Goal: Use online tool/utility: Utilize a website feature to perform a specific function

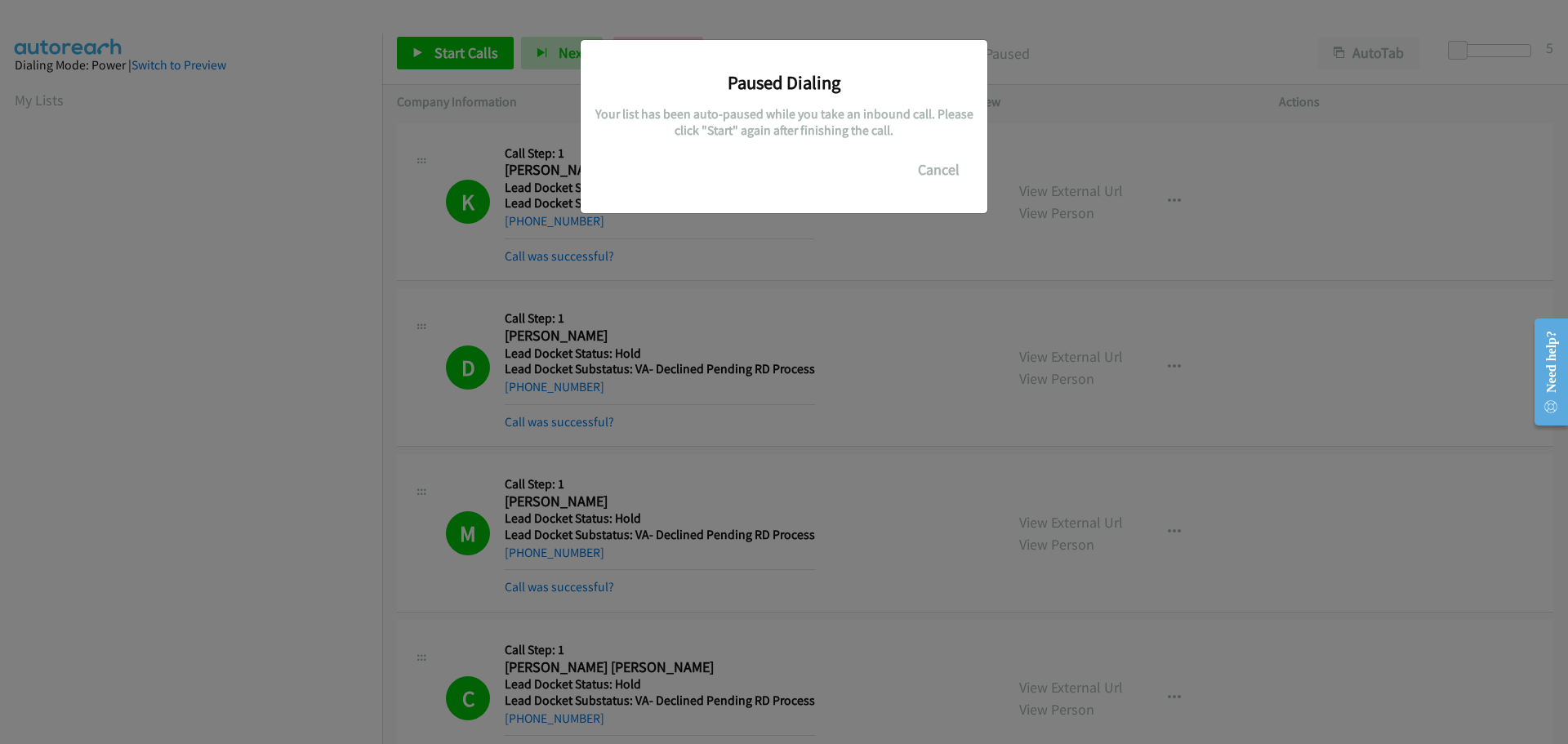
scroll to position [171, 0]
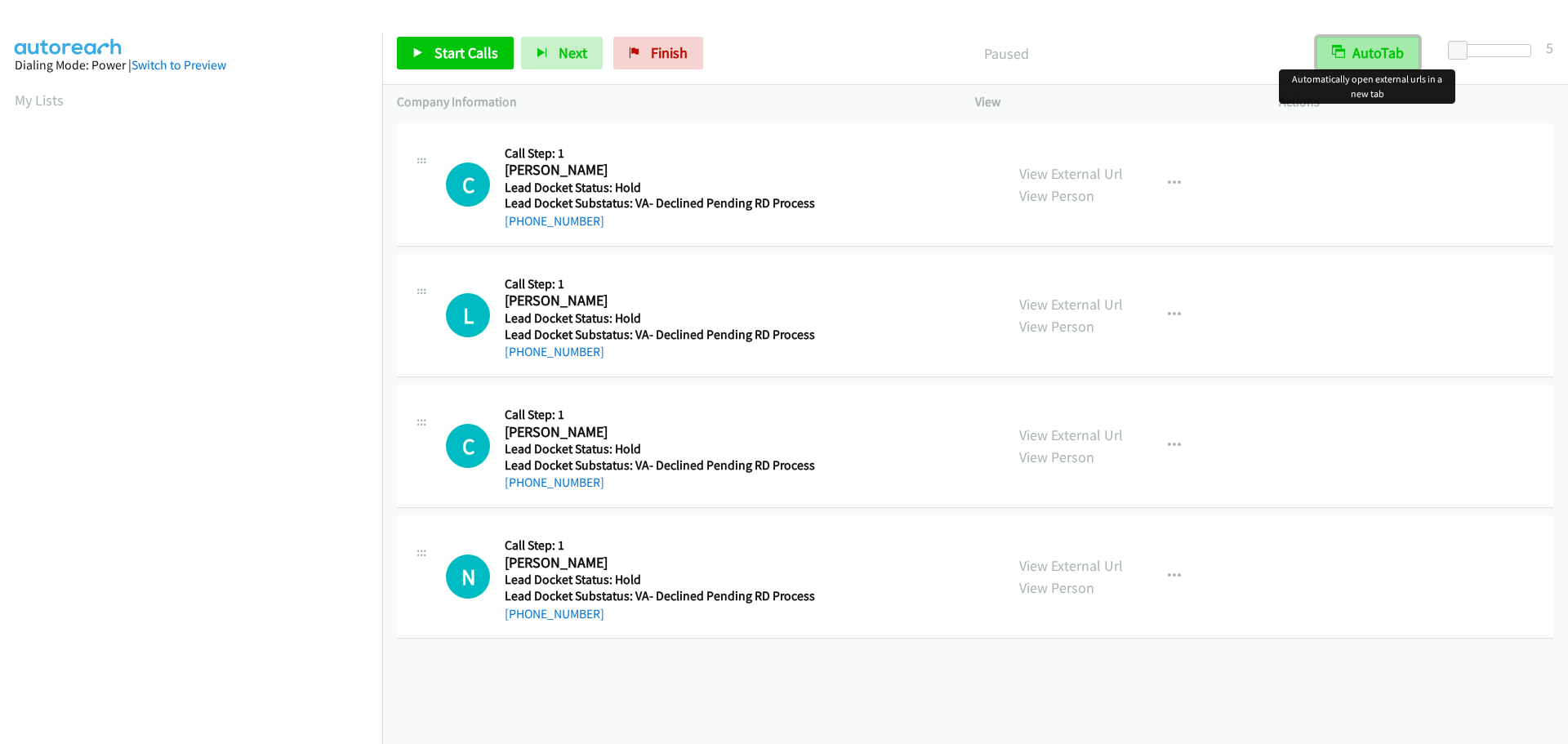
click at [1381, 48] on button "AutoTab" at bounding box center [1367, 53] width 103 height 33
click at [465, 60] on span "Start Calls" at bounding box center [466, 53] width 64 height 19
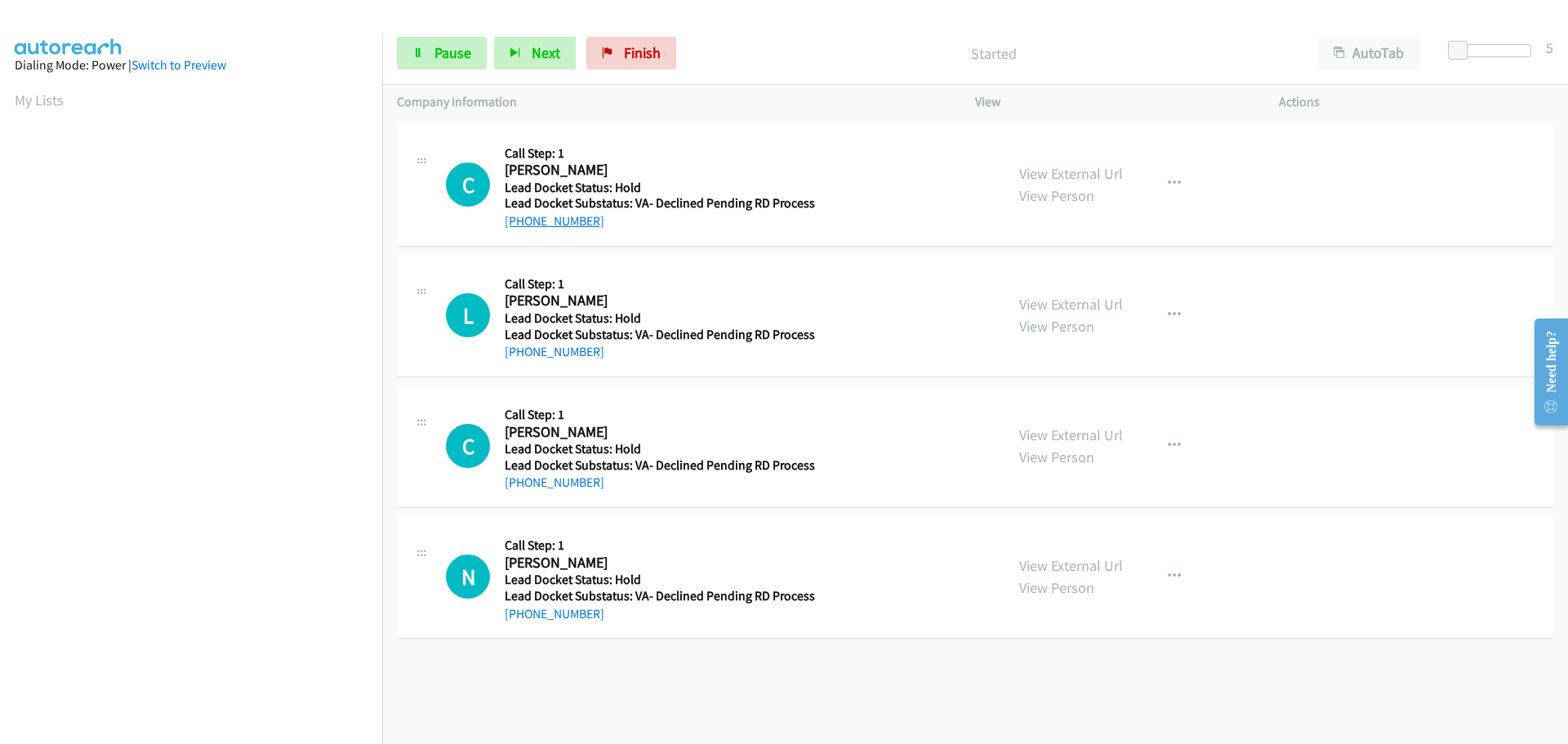
drag, startPoint x: 611, startPoint y: 224, endPoint x: 519, endPoint y: 224, distance: 92.0
click at [519, 224] on div "+1 775-990-3687" at bounding box center [660, 221] width 310 height 20
copy link "775-990-3687"
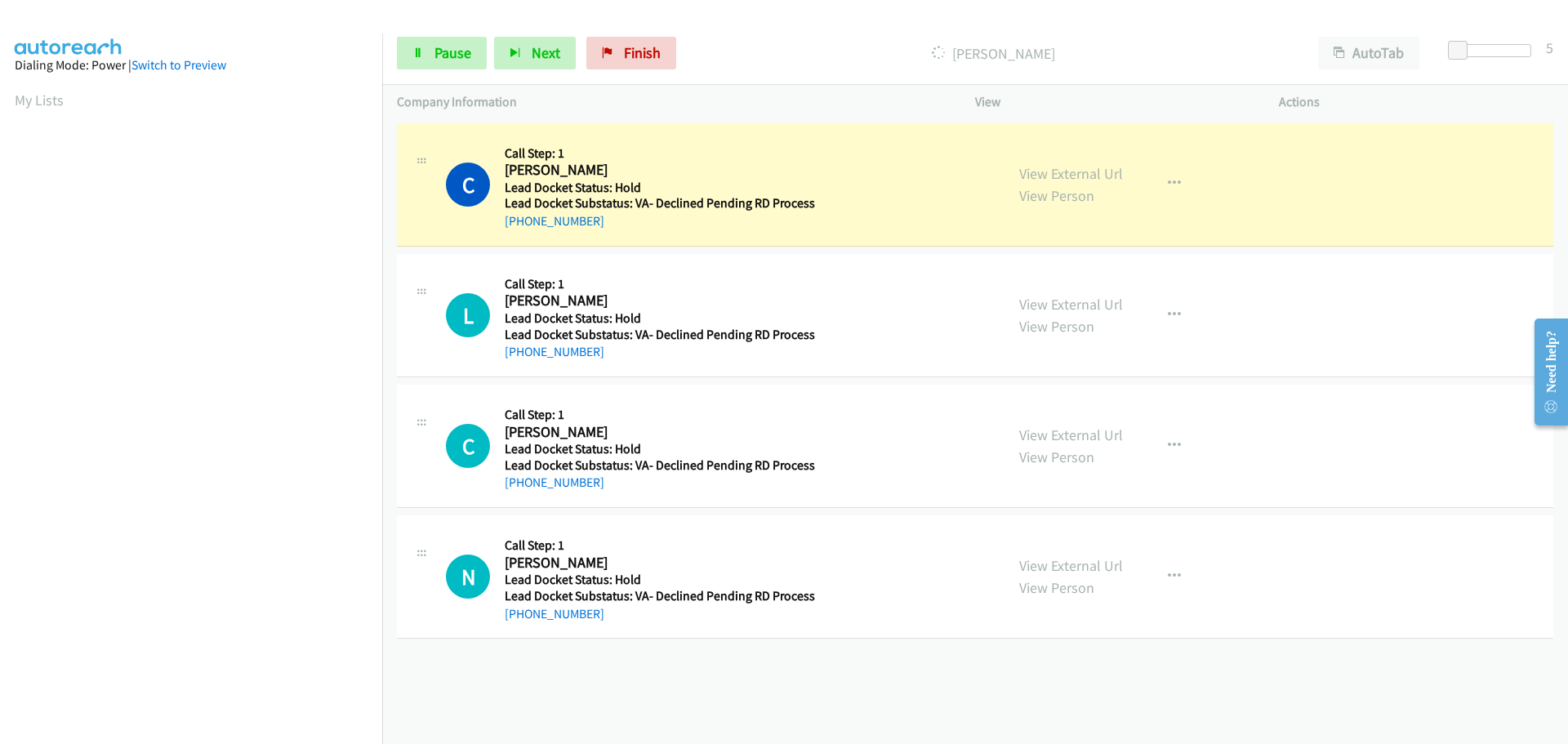
scroll to position [171, 0]
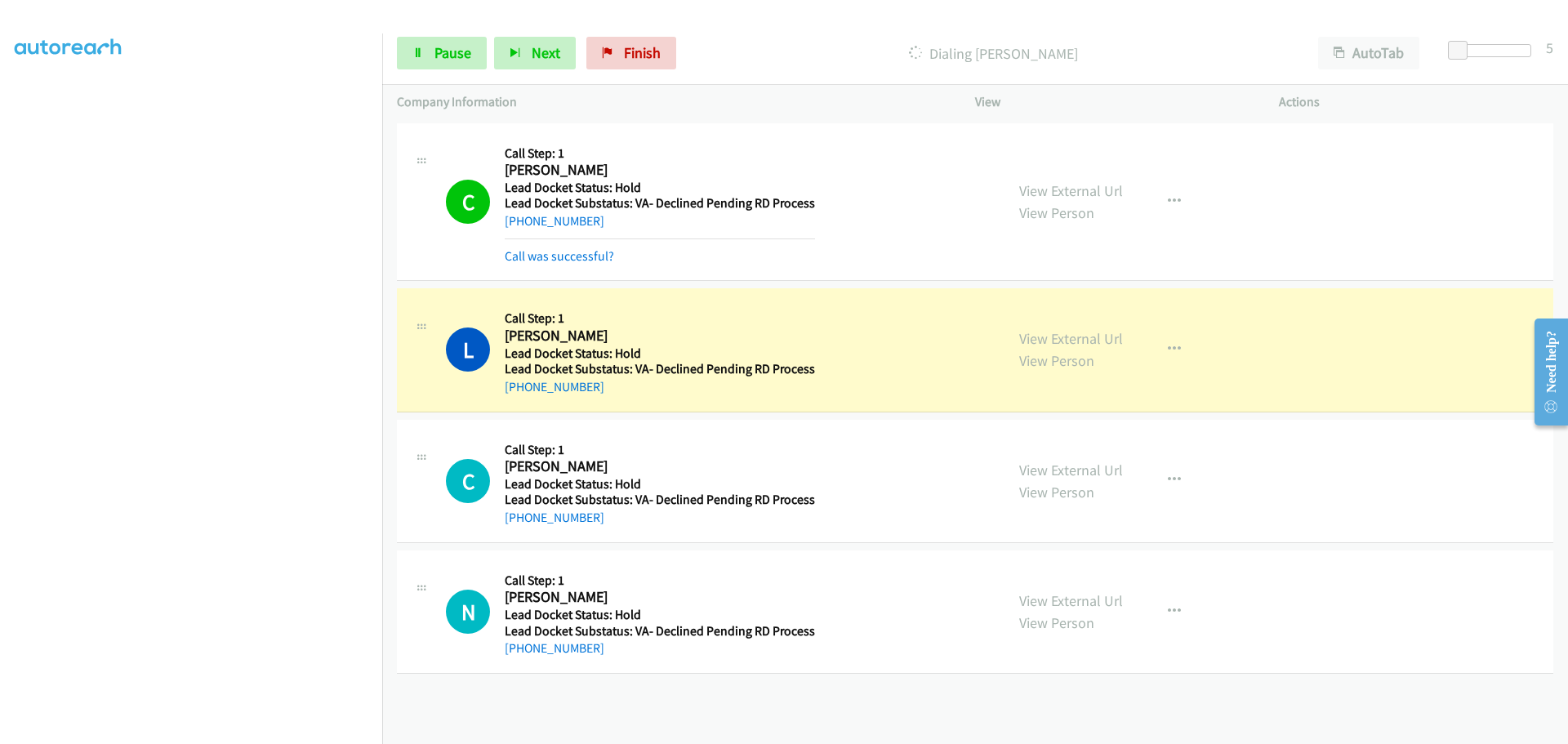
drag, startPoint x: 604, startPoint y: 401, endPoint x: 521, endPoint y: 401, distance: 83.0
click at [521, 401] on div "L Callback Scheduled Call Step: 1 Leodia Jones America/Chicago Lead Docket Stat…" at bounding box center [974, 349] width 1156 height 123
copy link "346-539-9360"
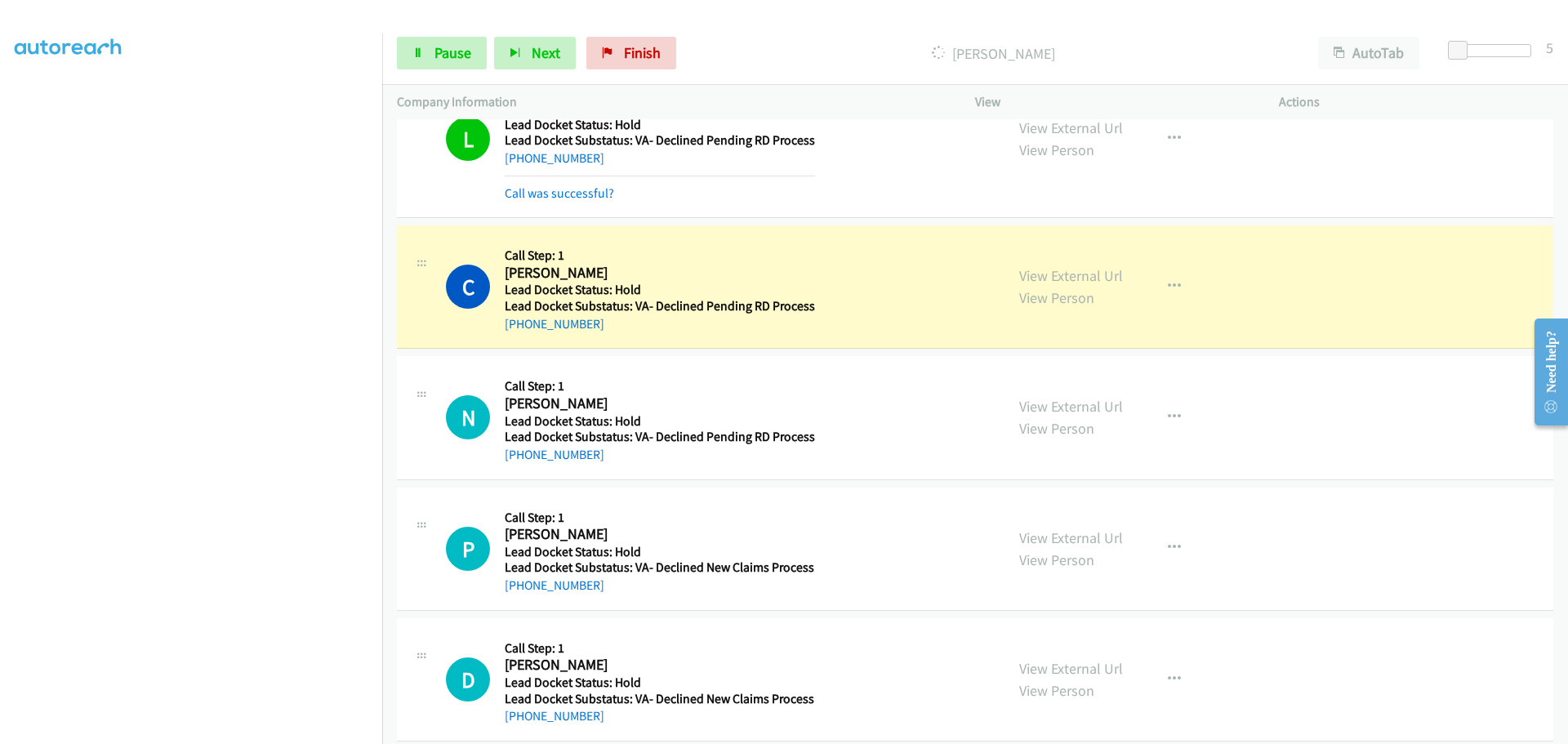
scroll to position [245, 0]
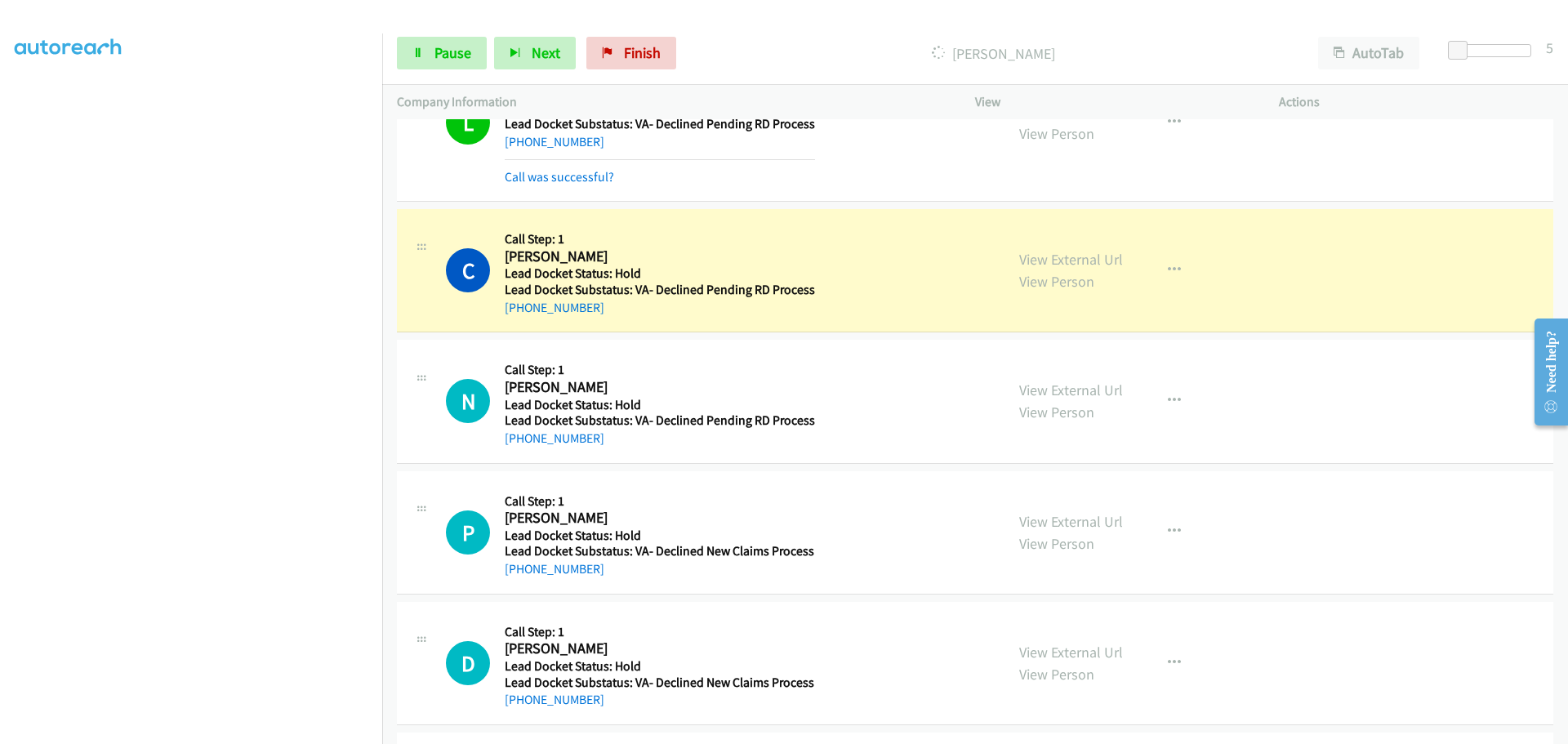
drag, startPoint x: 604, startPoint y: 315, endPoint x: 521, endPoint y: 316, distance: 83.0
click at [521, 316] on div "+1 425-691-7774" at bounding box center [660, 307] width 310 height 20
copy link "425-691-7774"
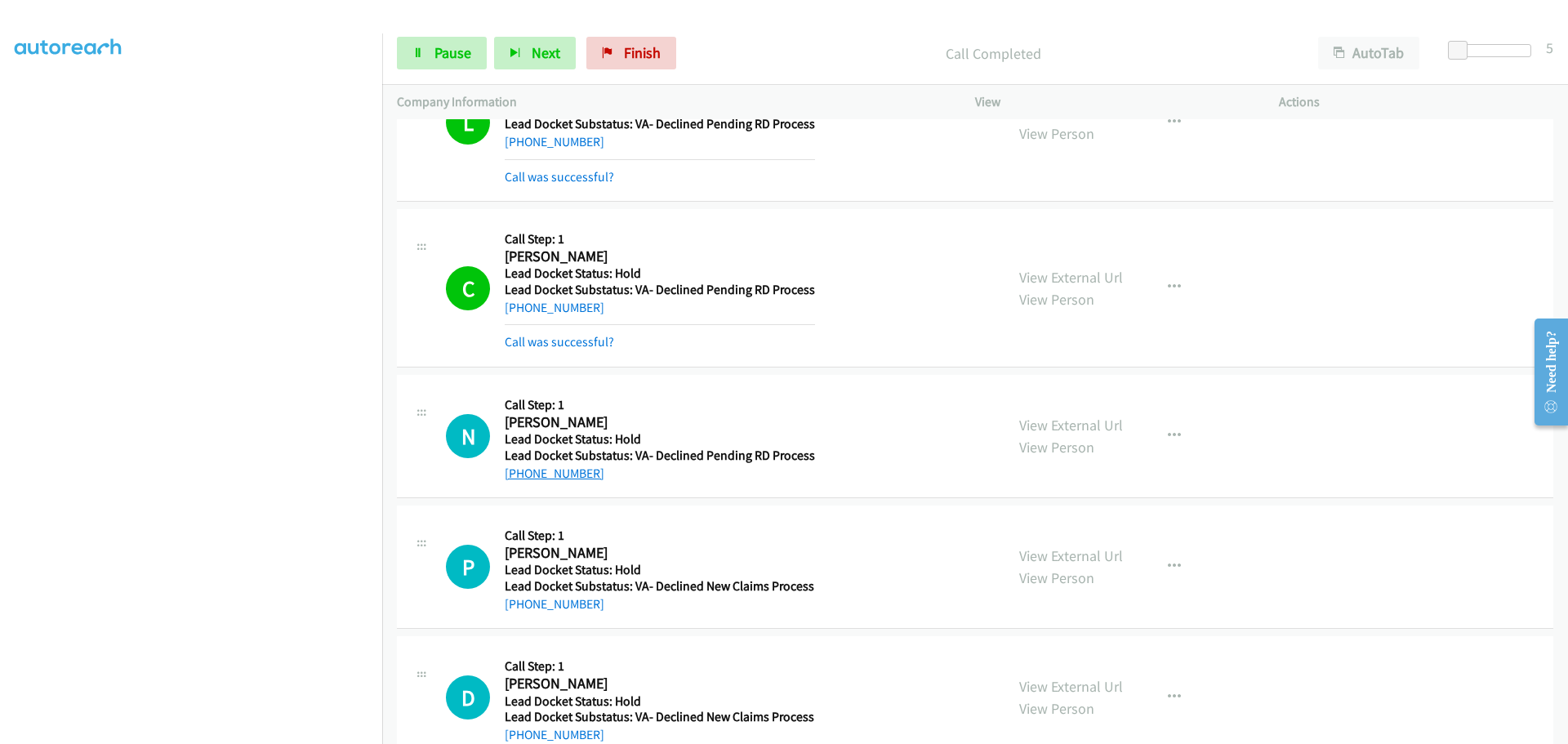
drag, startPoint x: 600, startPoint y: 441, endPoint x: 520, endPoint y: 467, distance: 84.1
click at [520, 467] on div "+1 724-714-4345" at bounding box center [660, 473] width 310 height 20
copy link "724-714-4345"
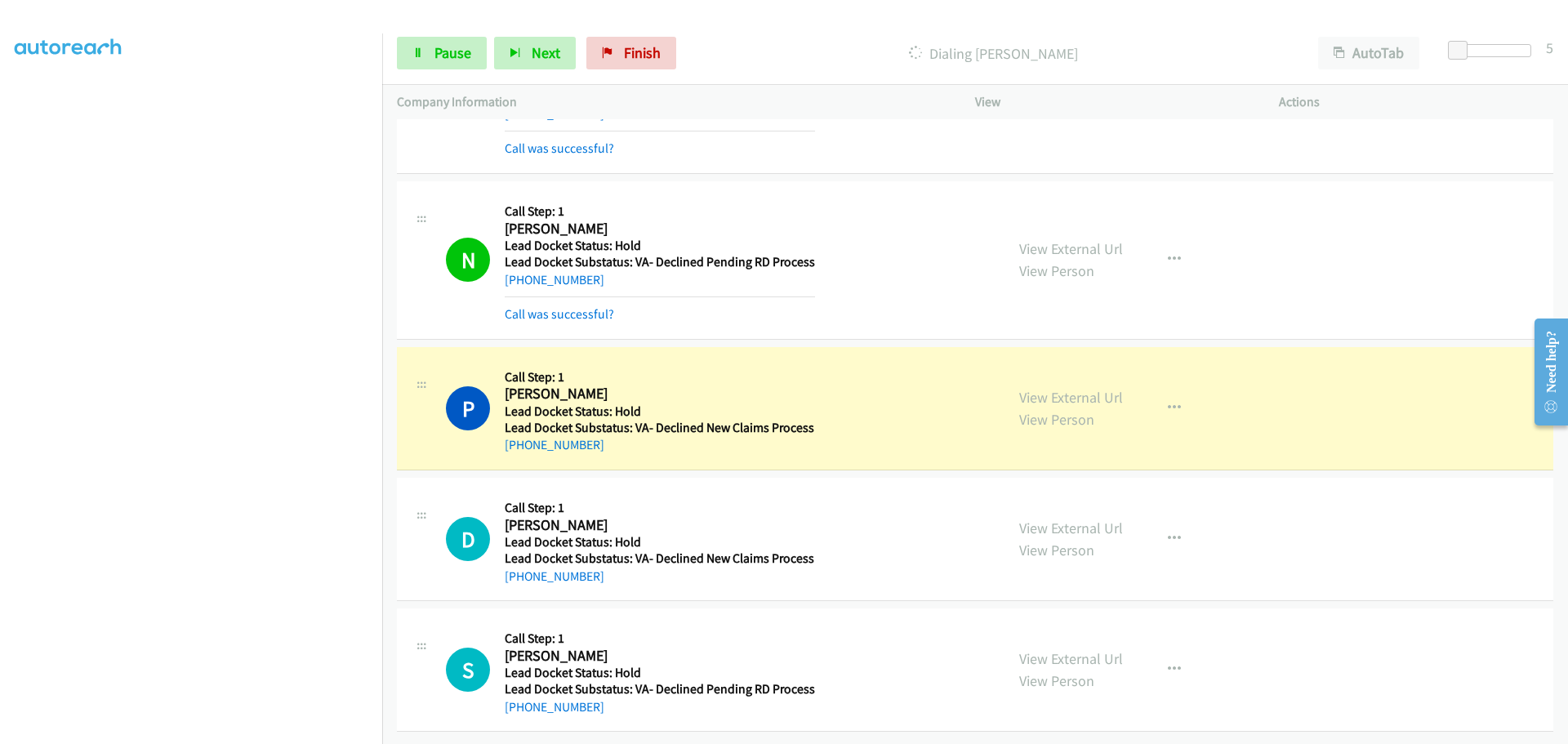
scroll to position [451, 0]
drag, startPoint x: 584, startPoint y: 432, endPoint x: 519, endPoint y: 438, distance: 65.3
click at [519, 438] on div "+1 214-549-1182" at bounding box center [660, 445] width 310 height 20
copy link "214-549-1182"
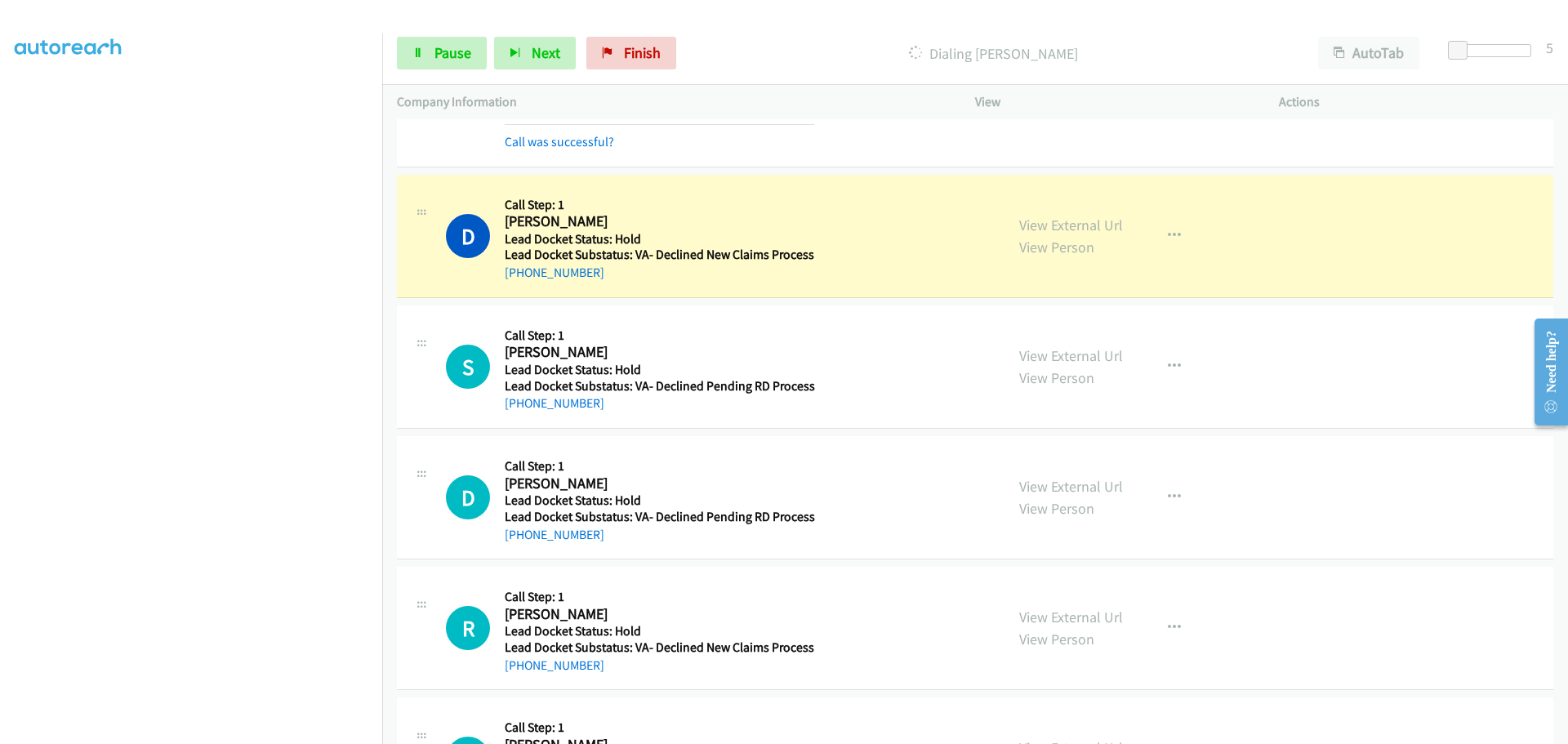
scroll to position [777, 0]
drag, startPoint x: 611, startPoint y: 281, endPoint x: 522, endPoint y: 279, distance: 89.0
click at [522, 279] on div "+1 503-489-3634" at bounding box center [660, 271] width 310 height 20
copy link "503-489-3634"
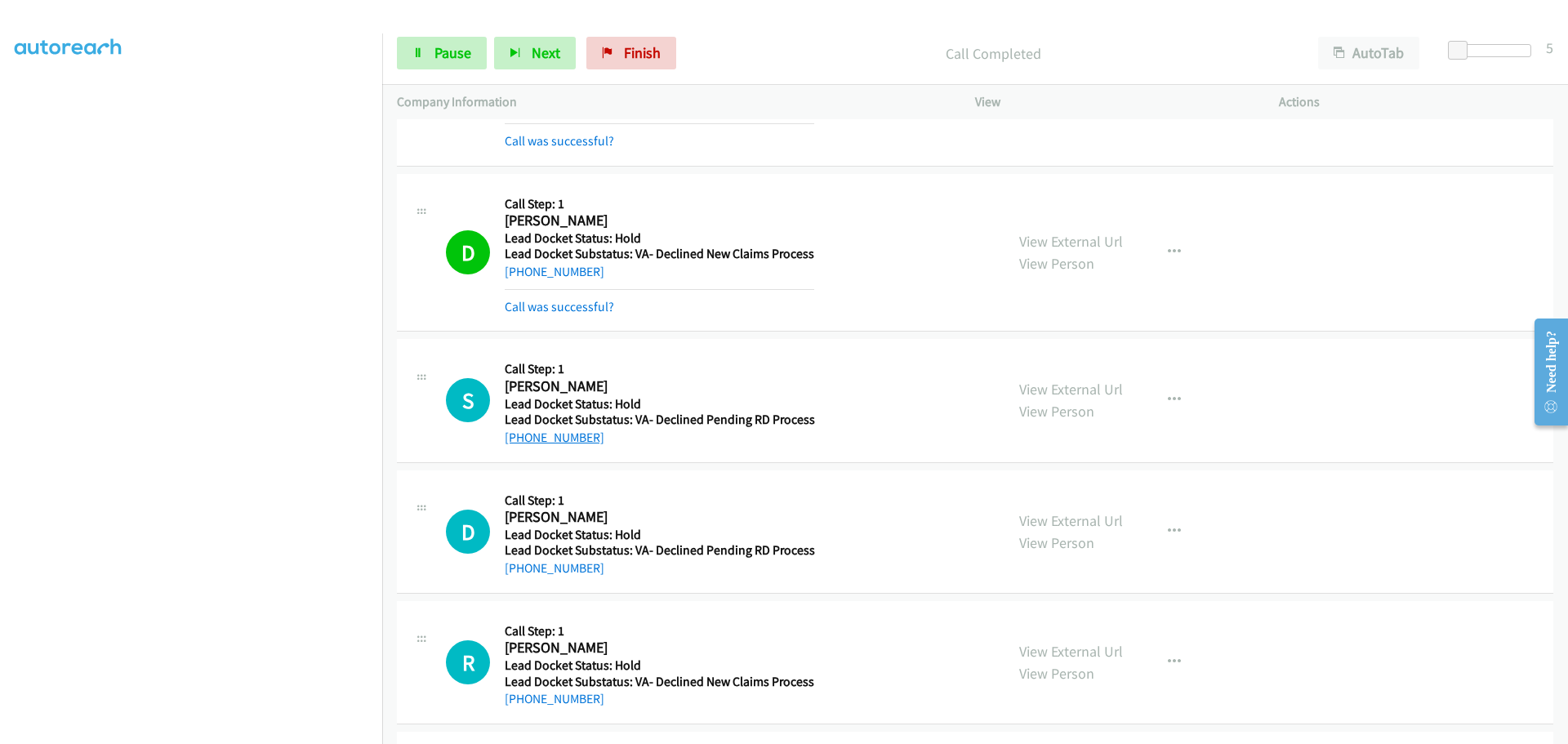
drag, startPoint x: 614, startPoint y: 406, endPoint x: 522, endPoint y: 437, distance: 97.1
click at [522, 437] on div "+1 252-327-7881" at bounding box center [660, 437] width 310 height 20
copy link "252-327-7881"
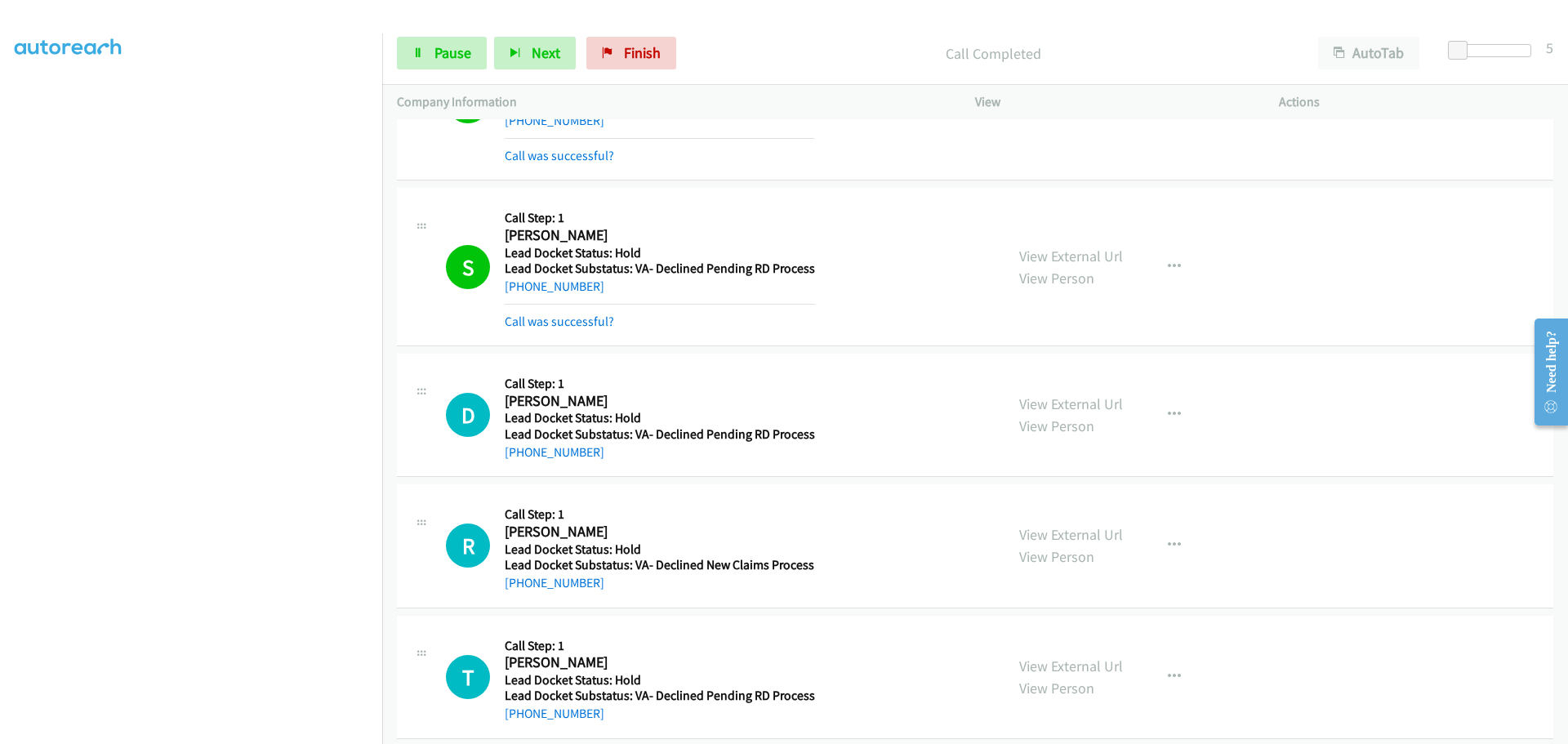
scroll to position [947, 0]
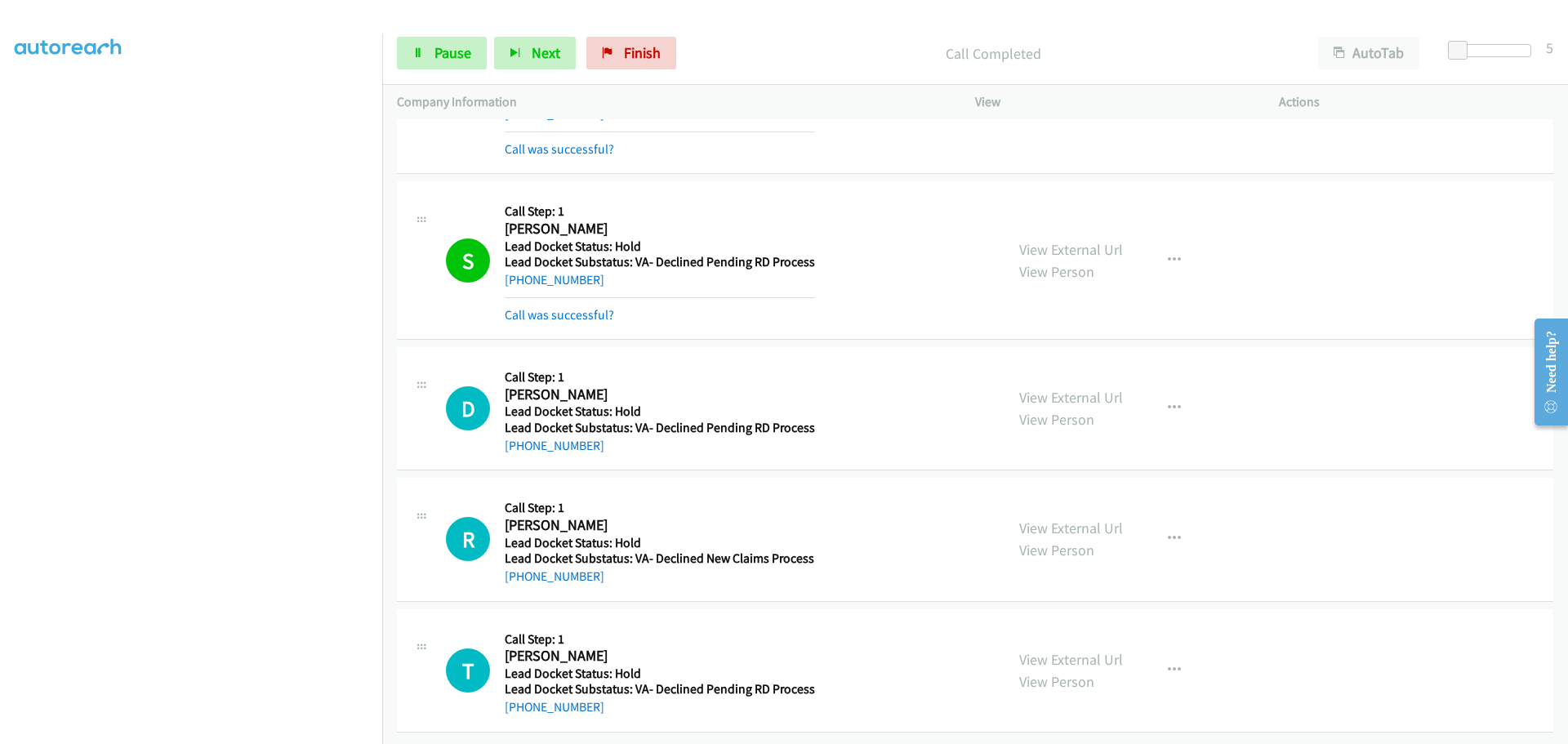
drag, startPoint x: 601, startPoint y: 441, endPoint x: 520, endPoint y: 450, distance: 81.5
click at [520, 450] on div "D Callback Scheduled Call Step: 1 David Hunt America/New_York Lead Docket Statu…" at bounding box center [974, 408] width 1156 height 123
copy link "478-832-4484"
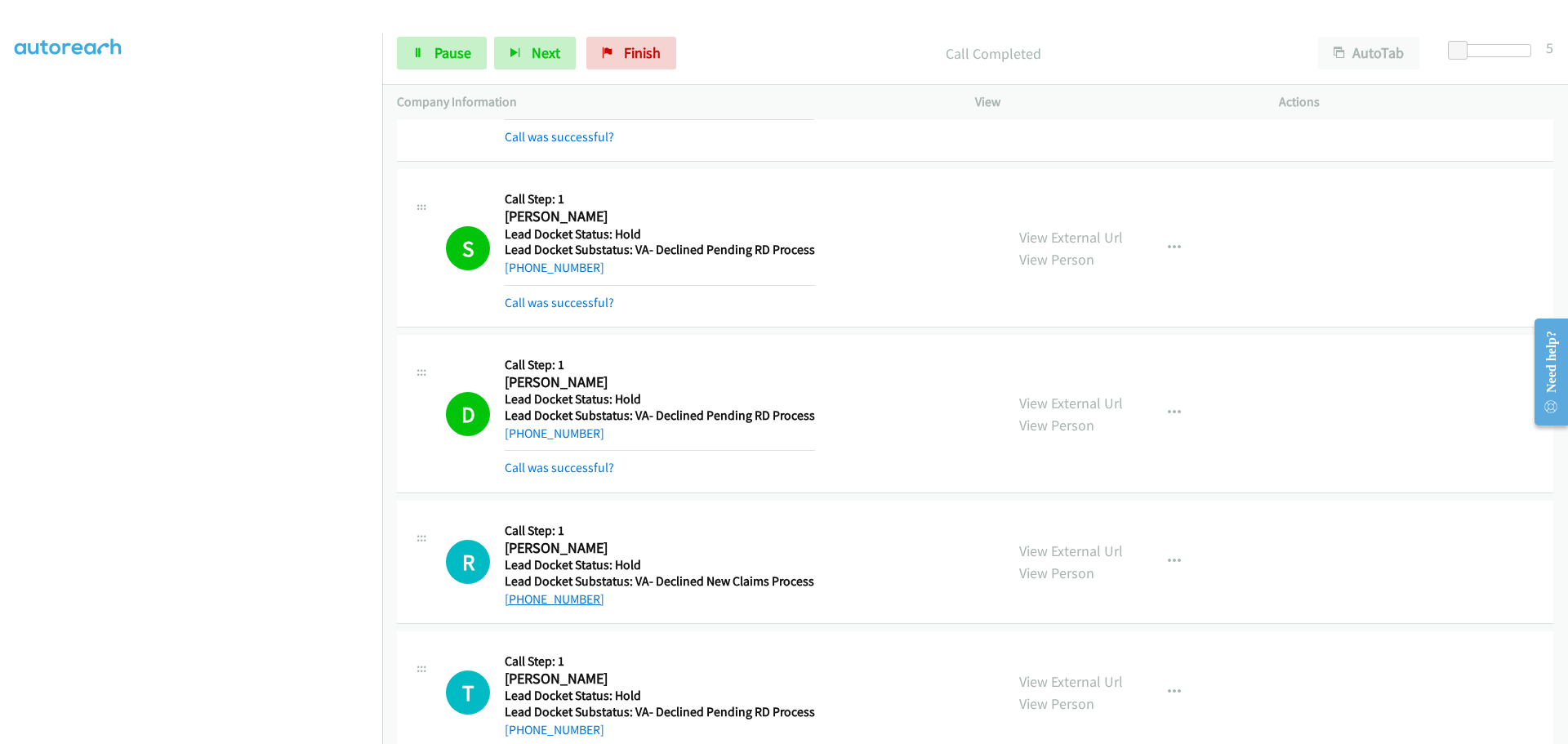
drag, startPoint x: 596, startPoint y: 603, endPoint x: 522, endPoint y: 604, distance: 74.0
click at [522, 604] on div "+1 828-772-9010" at bounding box center [660, 599] width 310 height 20
copy link "828-772-9010"
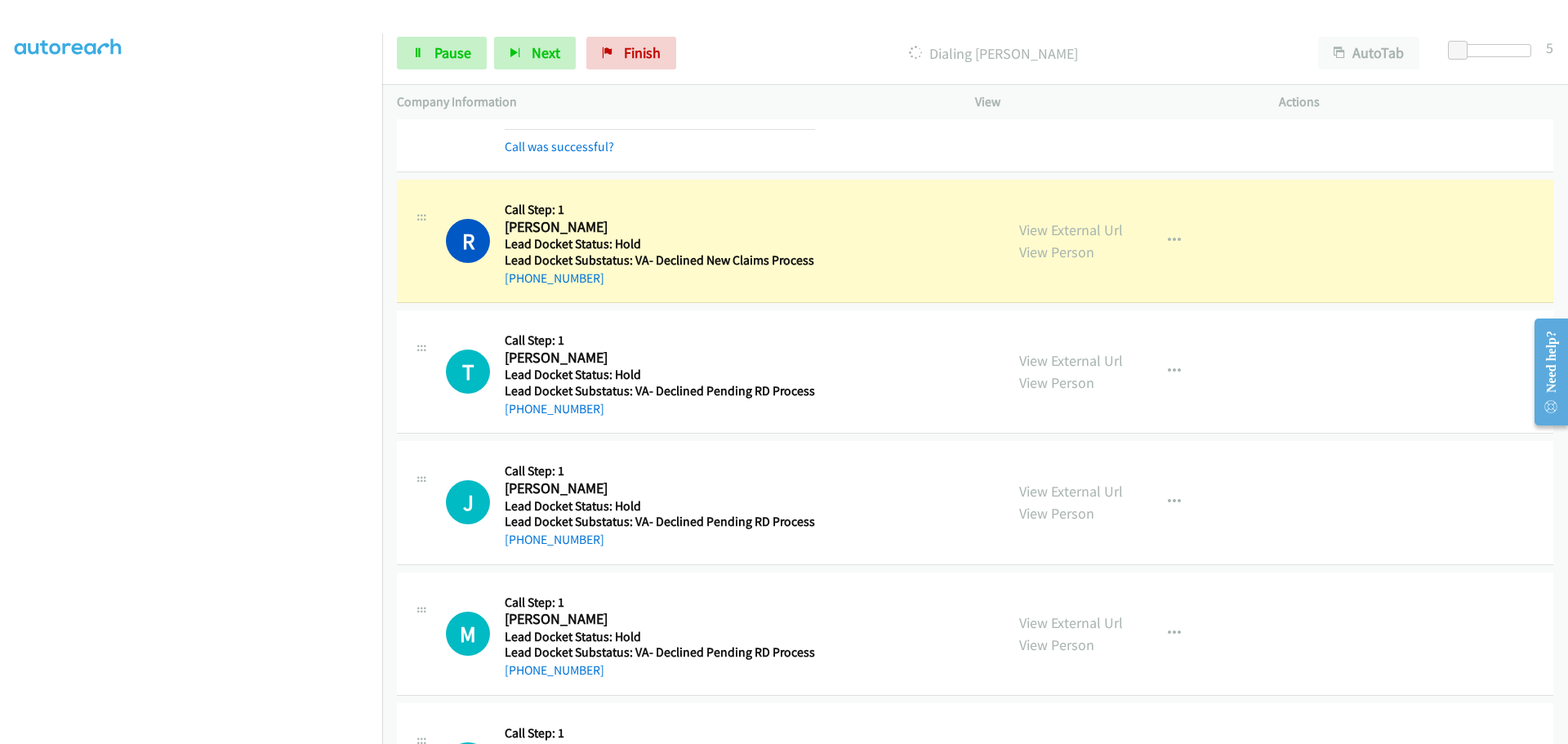
scroll to position [1374, 0]
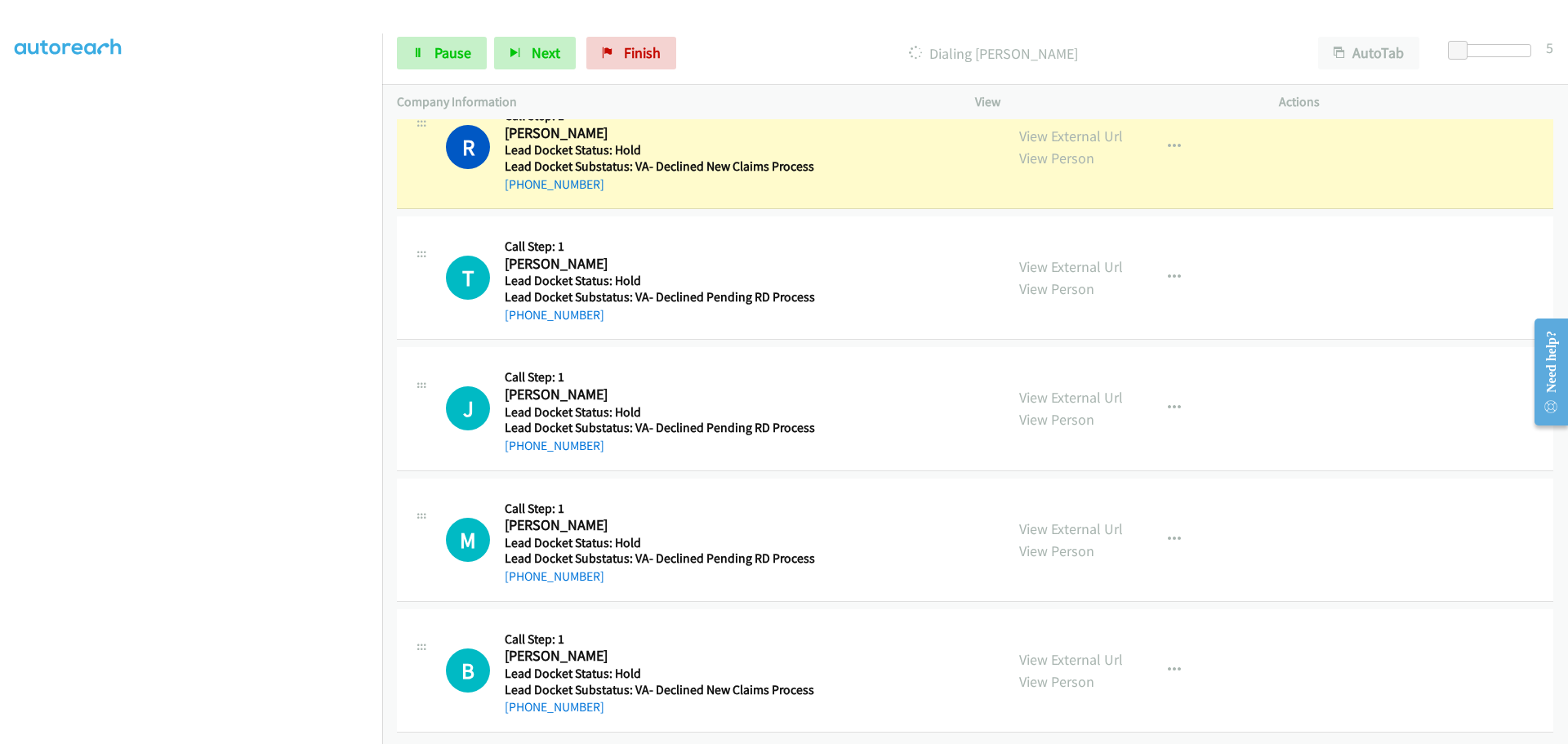
drag, startPoint x: 611, startPoint y: 310, endPoint x: 518, endPoint y: 316, distance: 93.2
click at [518, 316] on div "Callback Scheduled Call Step: 1 Tarisa Pitchell America/Chicago Lead Docket Sta…" at bounding box center [660, 277] width 310 height 93
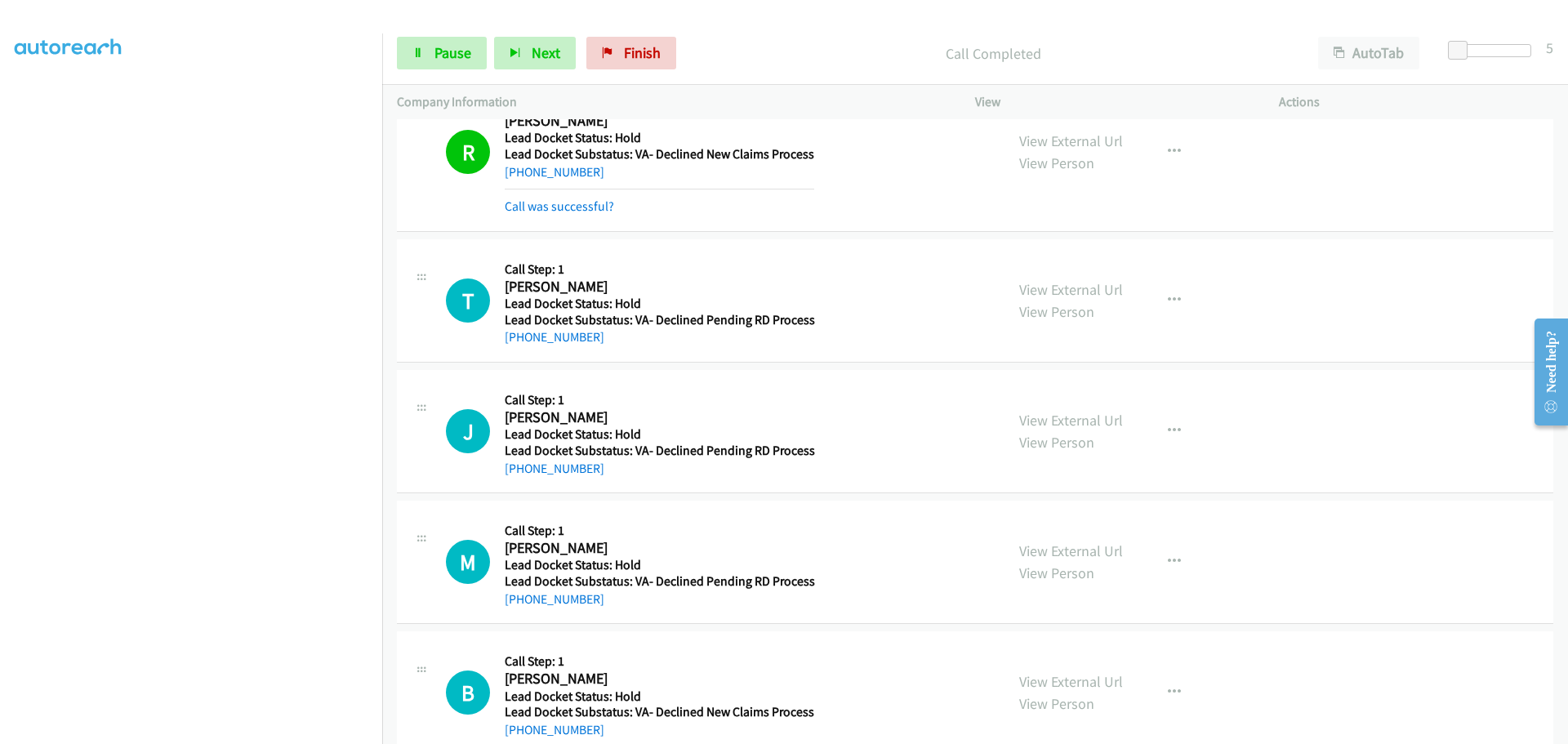
copy link "308-850-3463"
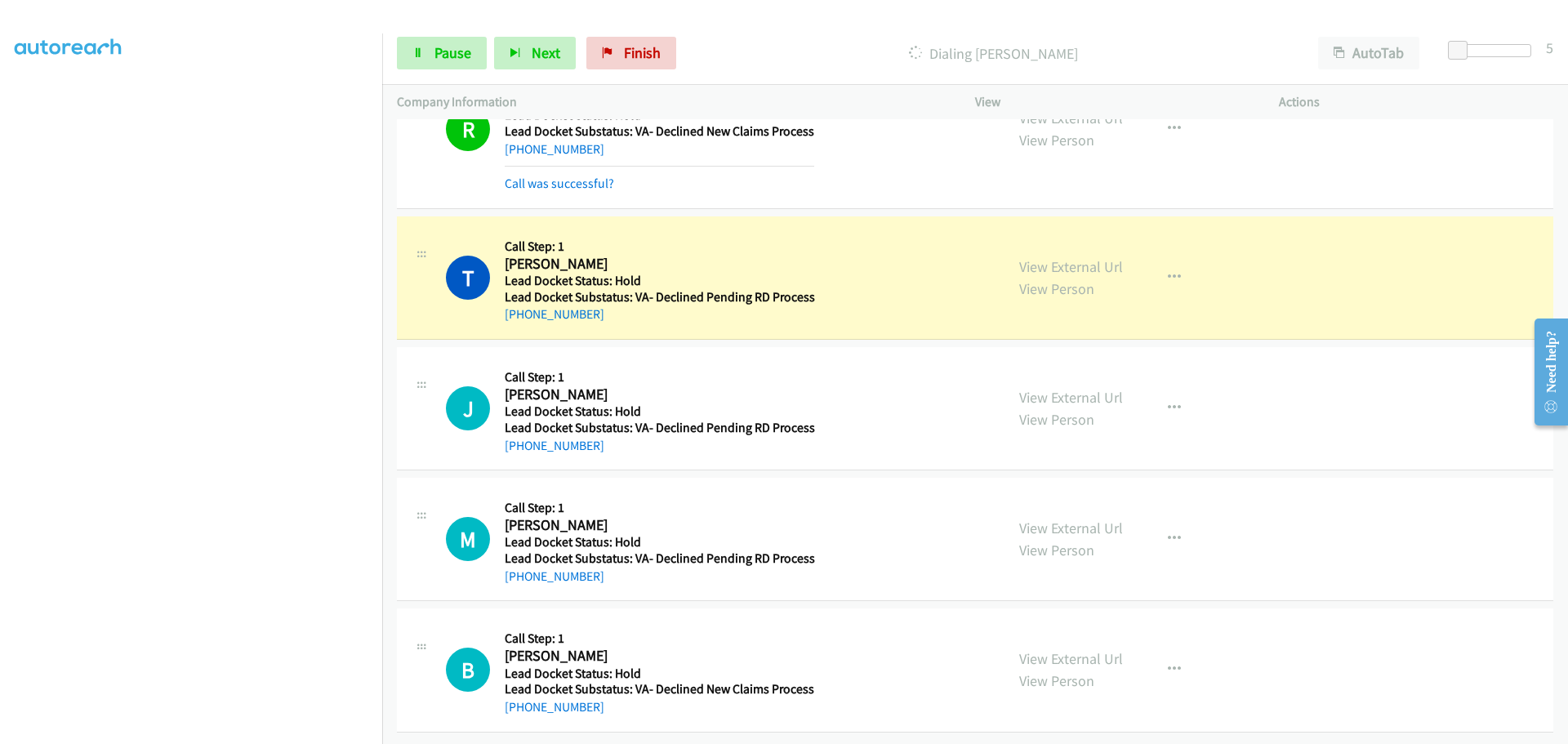
scroll to position [1409, 0]
drag, startPoint x: 603, startPoint y: 440, endPoint x: 520, endPoint y: 445, distance: 83.2
click at [520, 445] on div "J Callback Scheduled Call Step: 1 Joseph Cunningh America/Los_Angeles Lead Dock…" at bounding box center [974, 408] width 1156 height 123
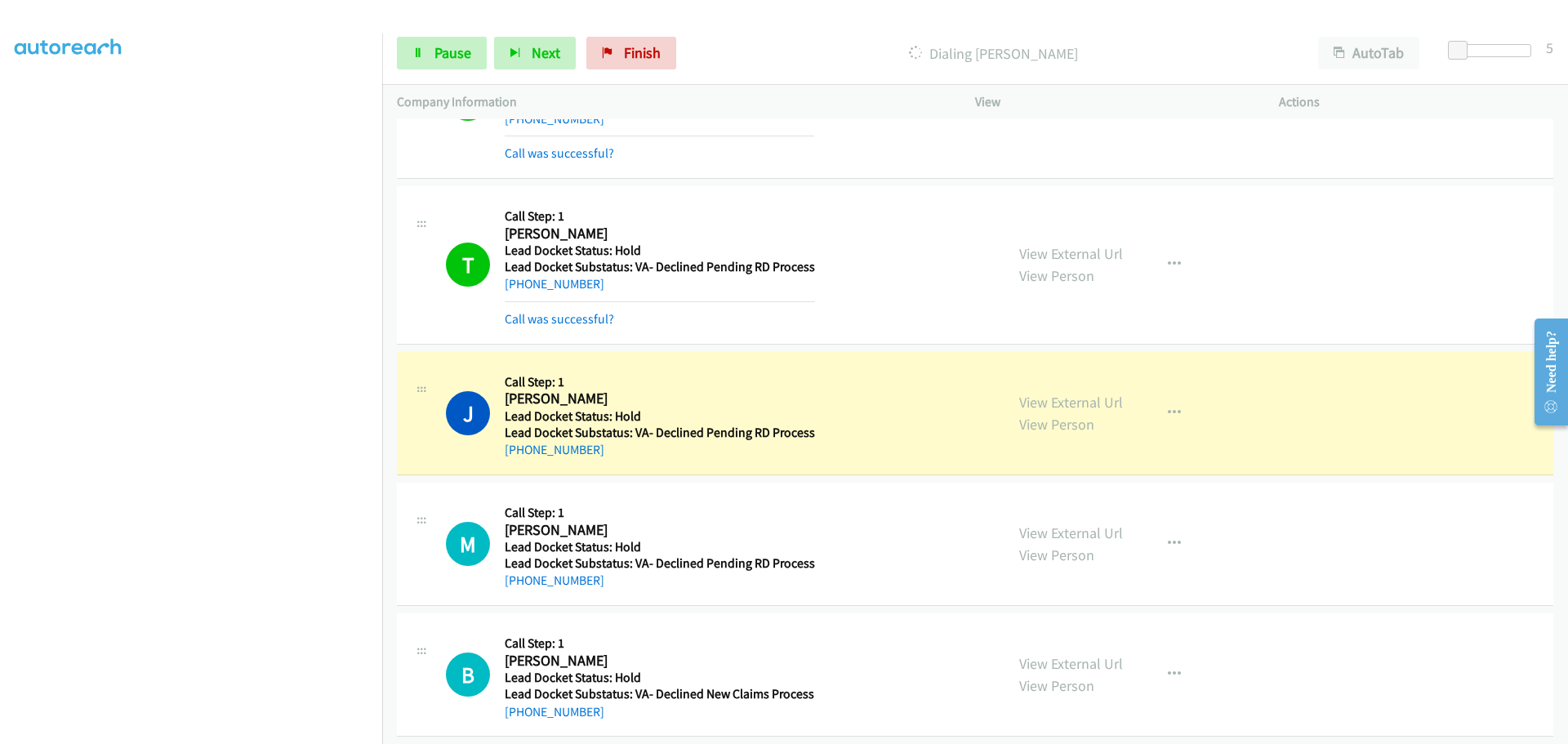
scroll to position [1444, 0]
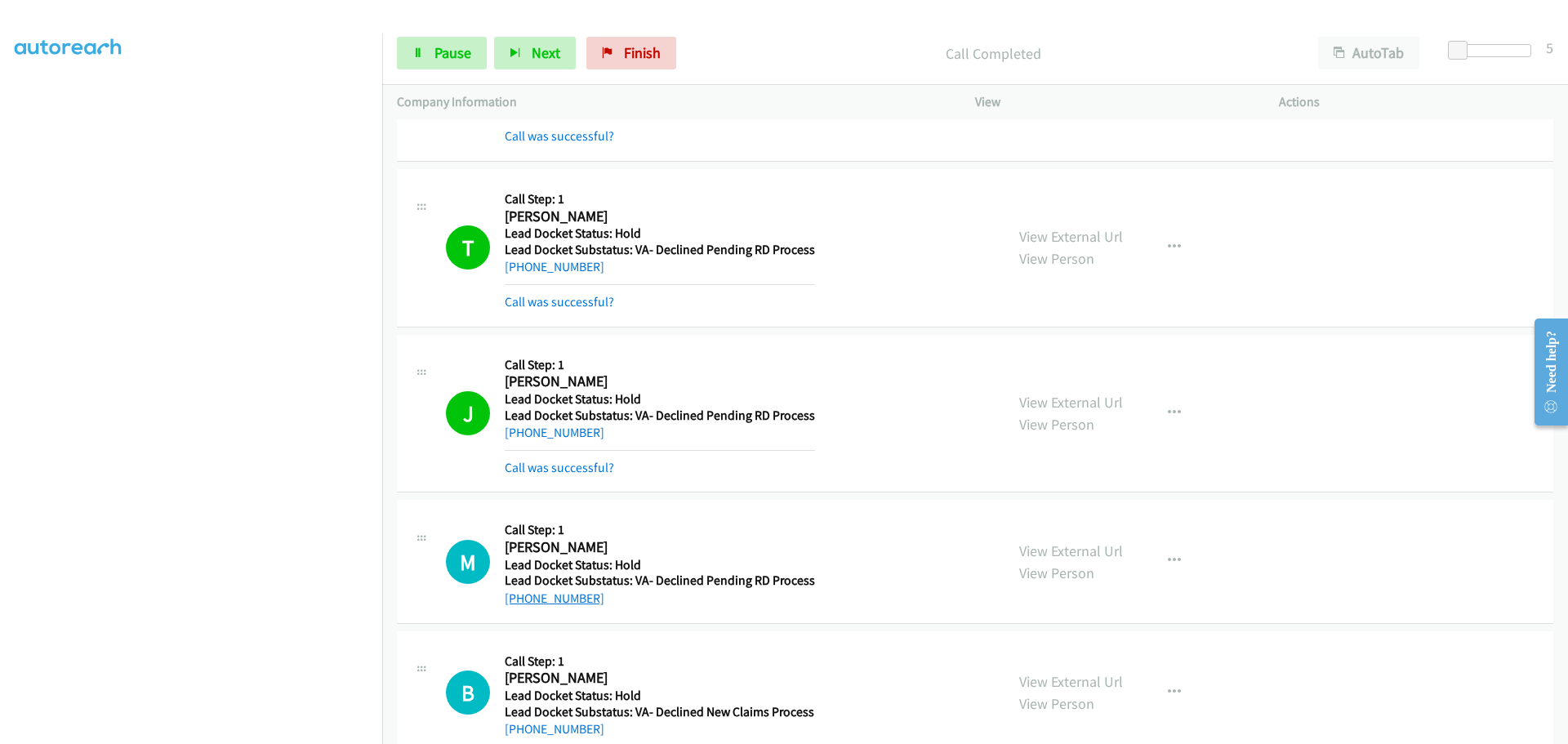
drag, startPoint x: 597, startPoint y: 570, endPoint x: 528, endPoint y: 603, distance: 76.5
click at [522, 603] on div "+1 203-313-6985" at bounding box center [660, 598] width 310 height 20
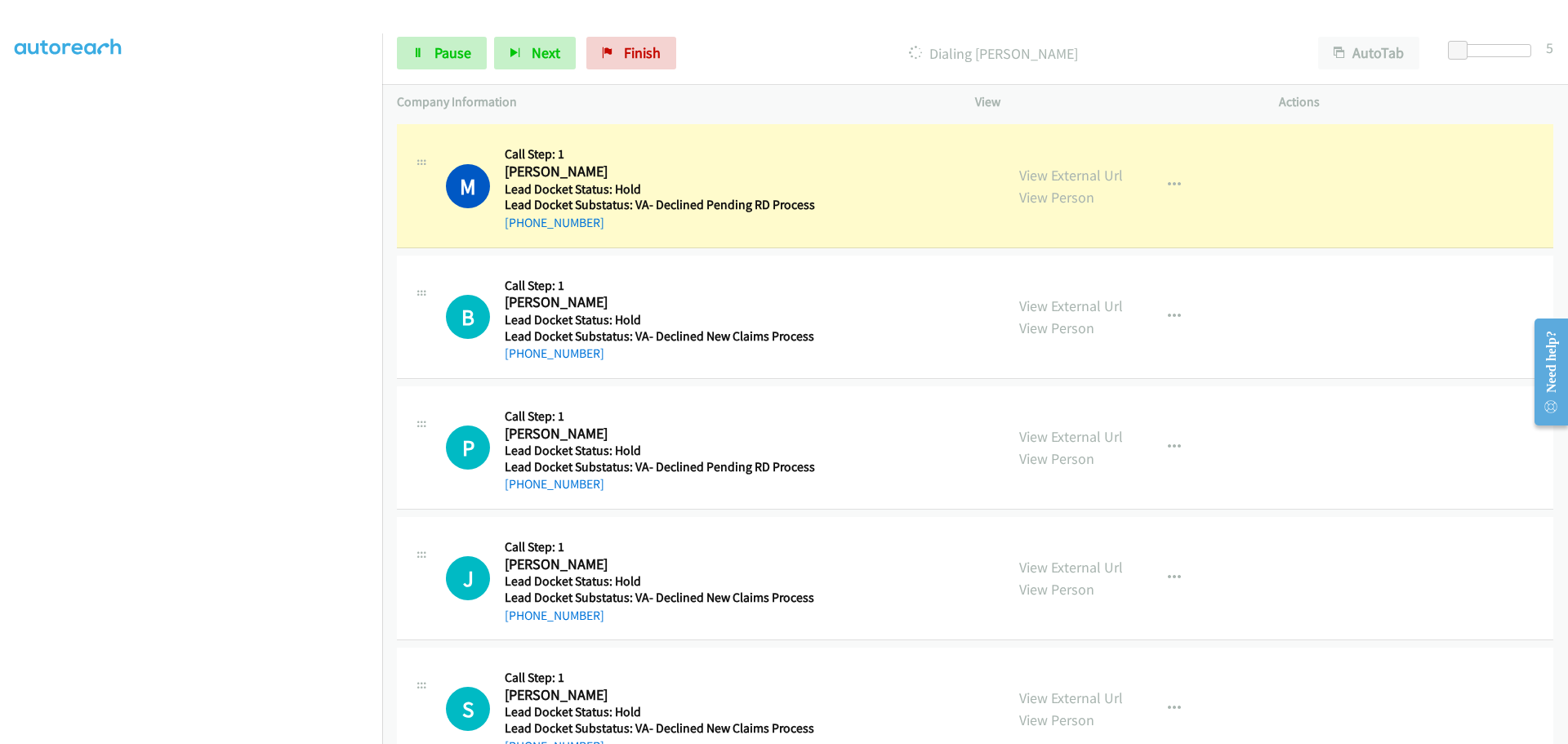
scroll to position [1871, 0]
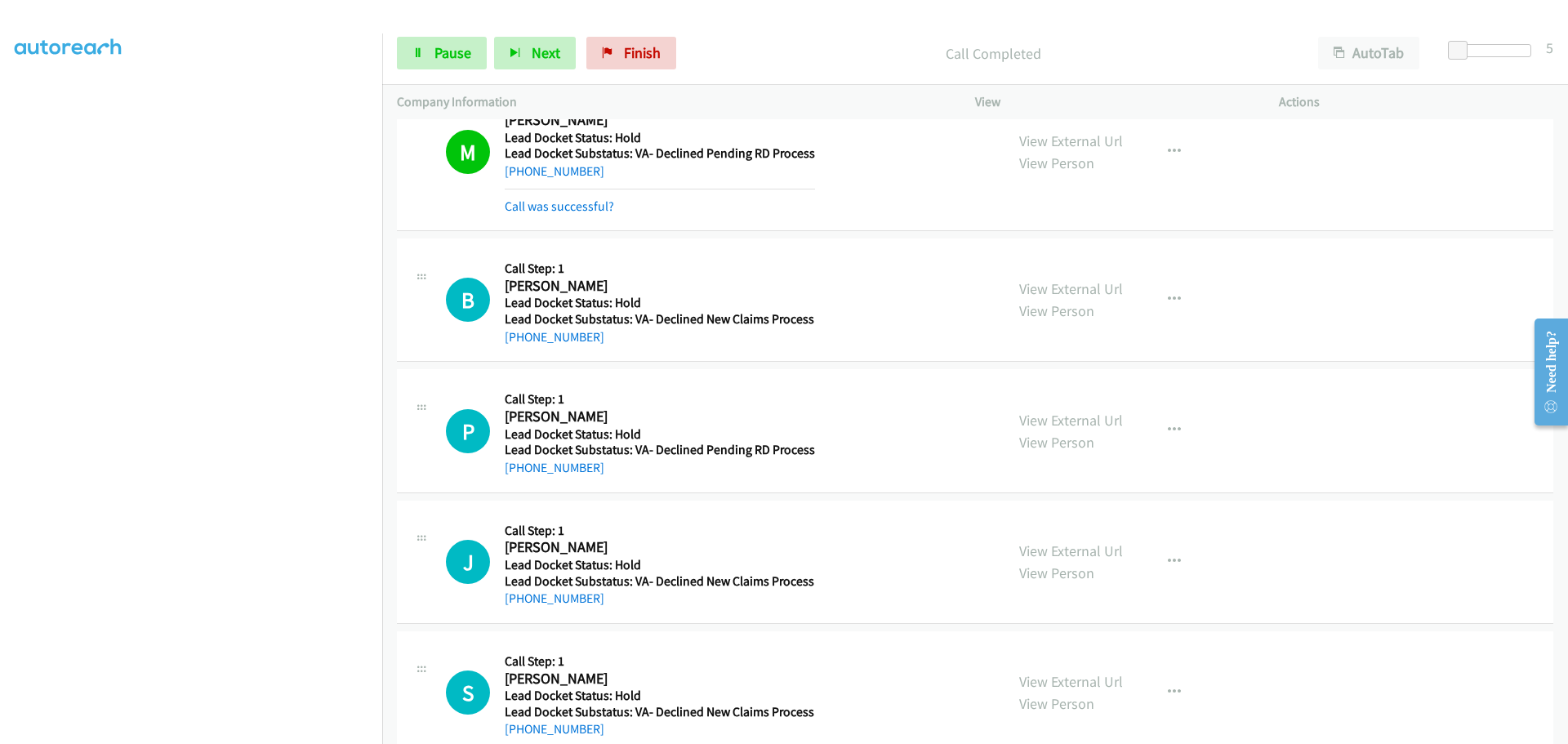
drag, startPoint x: 607, startPoint y: 342, endPoint x: 521, endPoint y: 351, distance: 86.5
click at [521, 351] on div "B Callback Scheduled Call Step: 1 Beverly Fitch America/Chicago Lead Docket Sta…" at bounding box center [974, 299] width 1156 height 123
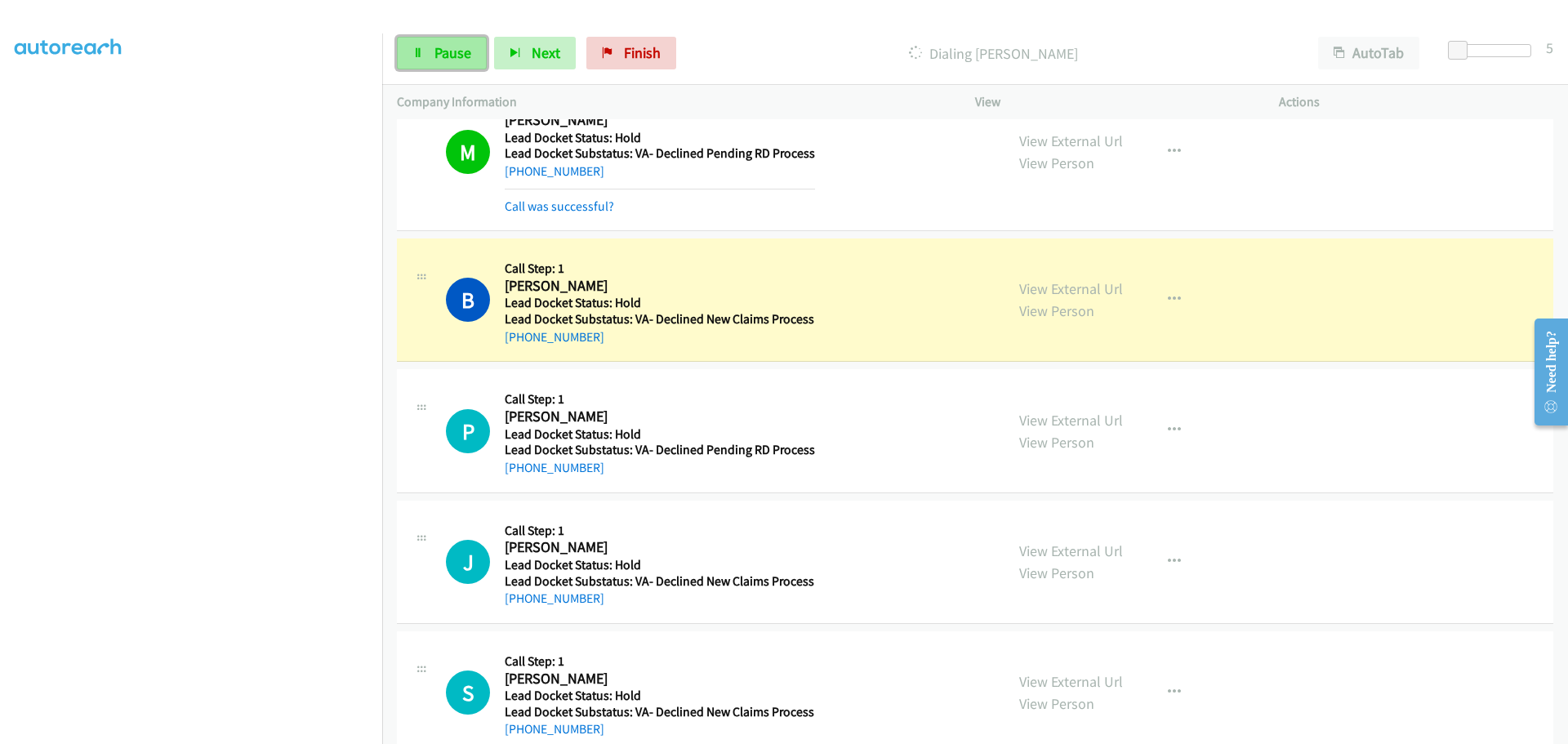
click at [440, 55] on span "Pause" at bounding box center [452, 53] width 37 height 19
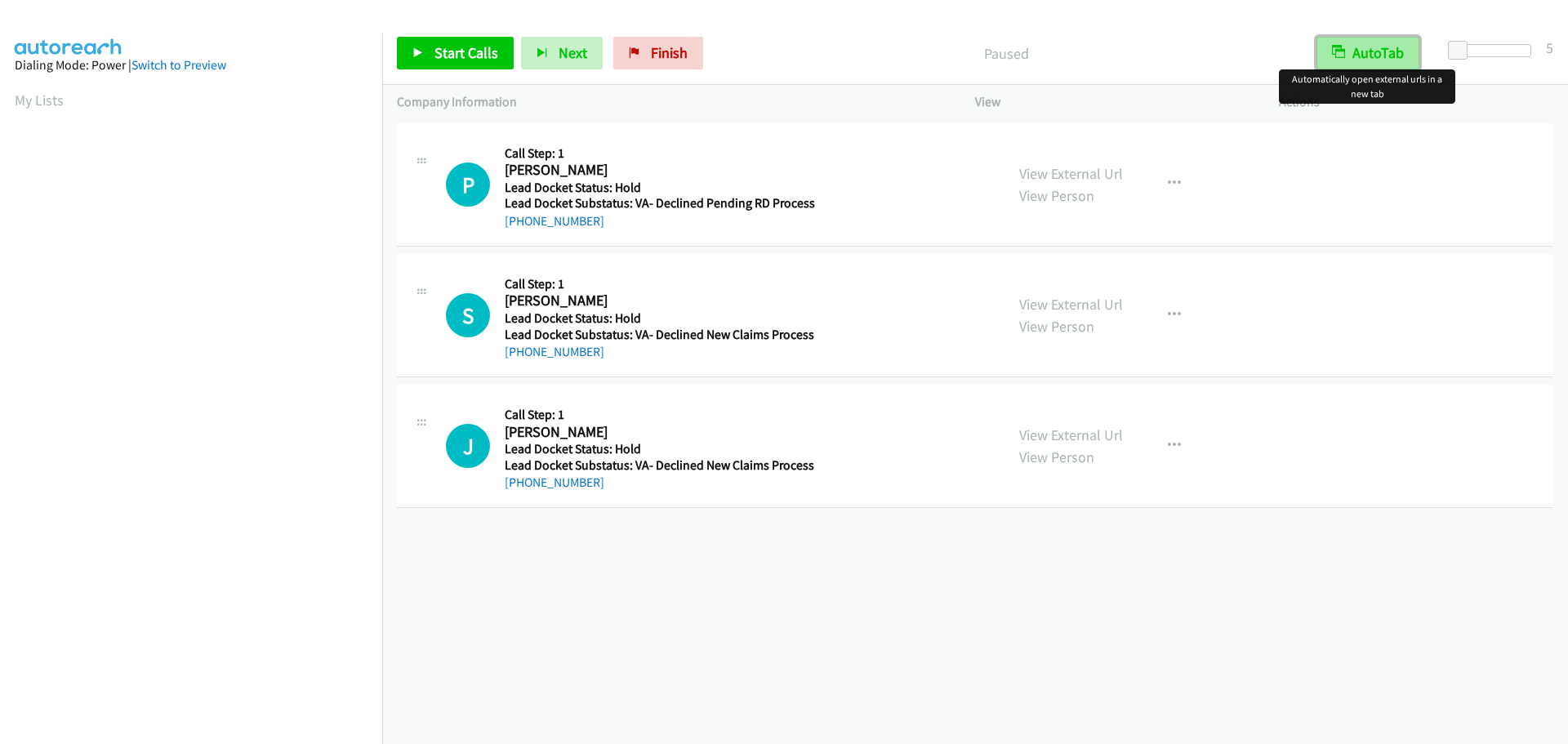
click at [1376, 54] on button "AutoTab" at bounding box center [1367, 53] width 103 height 33
click at [462, 56] on span "Start Calls" at bounding box center [466, 53] width 64 height 19
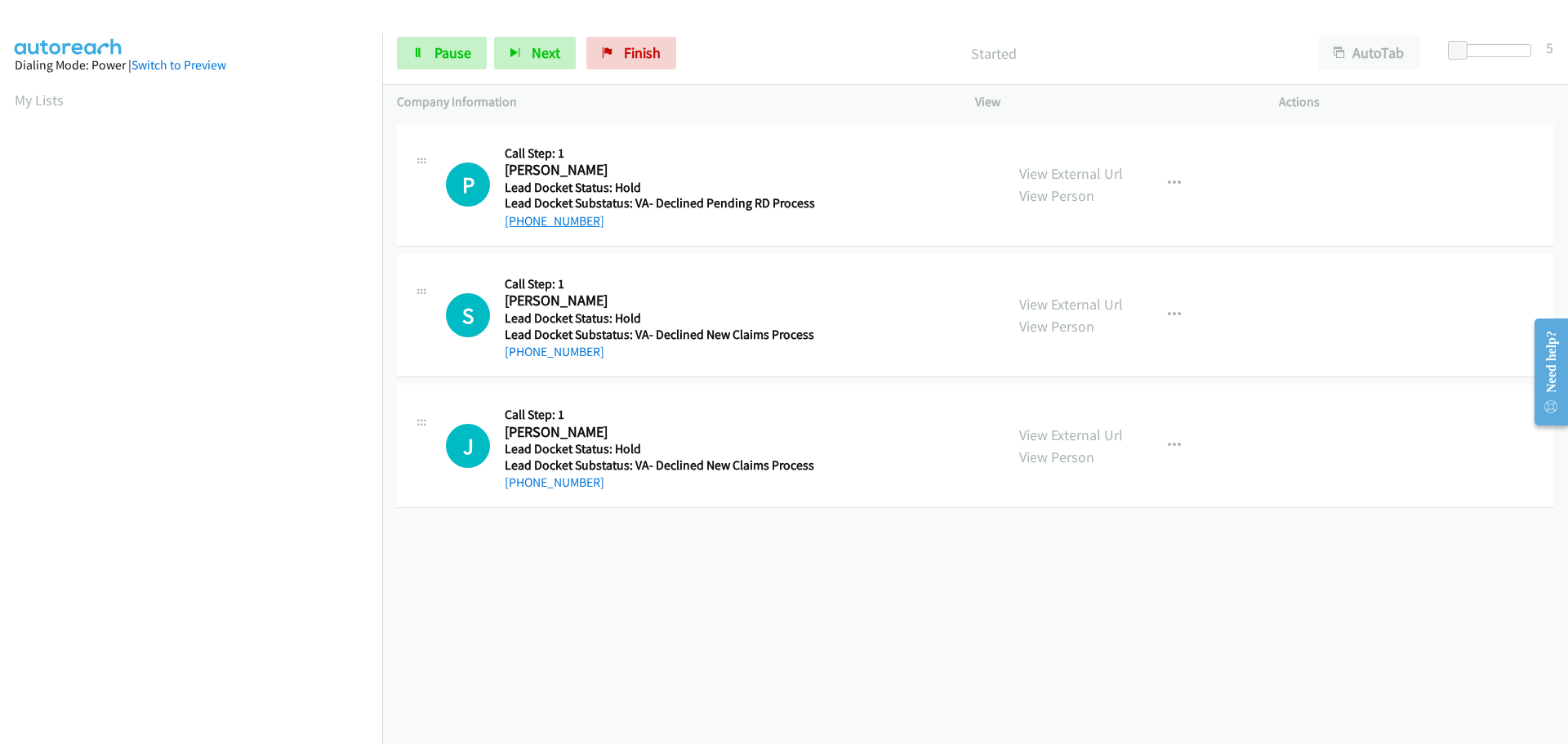
drag, startPoint x: 600, startPoint y: 218, endPoint x: 522, endPoint y: 219, distance: 78.0
click at [522, 219] on div "[PHONE_NUMBER]" at bounding box center [660, 221] width 310 height 20
copy link "[PHONE_NUMBER]"
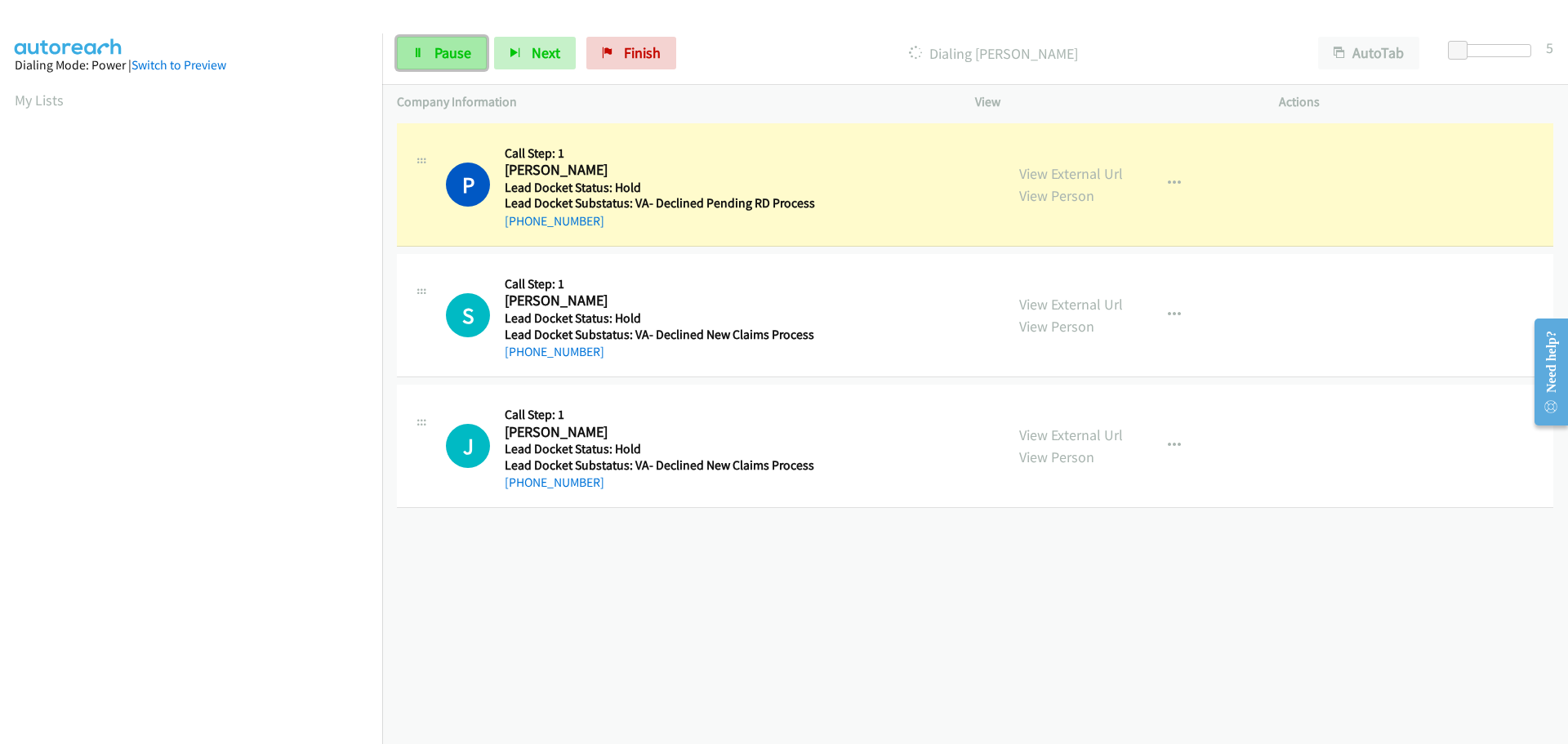
click at [455, 47] on span "Pause" at bounding box center [452, 53] width 37 height 19
